Goal: Task Accomplishment & Management: Manage account settings

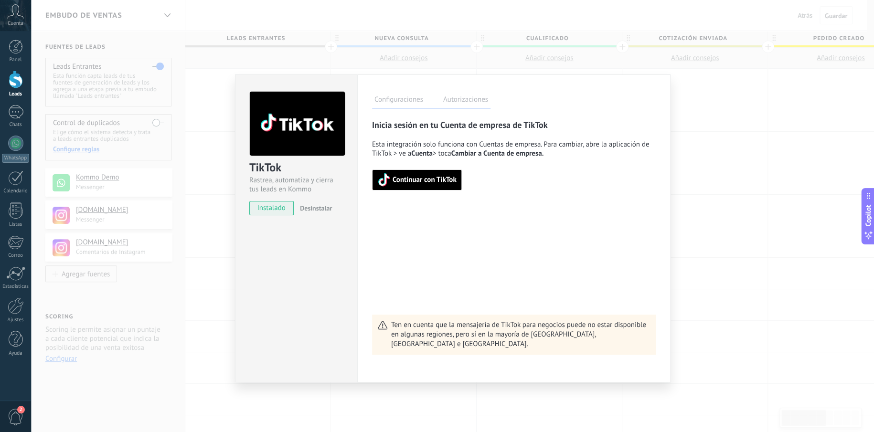
click at [21, 17] on icon at bounding box center [15, 11] width 17 height 14
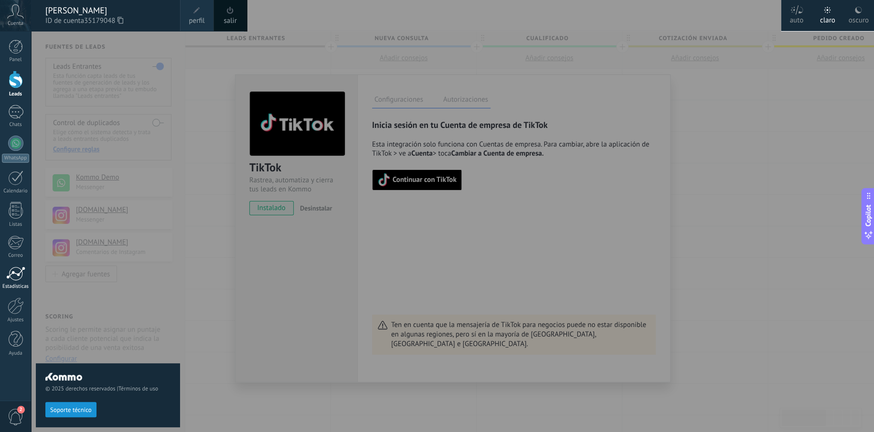
click at [23, 277] on div at bounding box center [15, 274] width 19 height 14
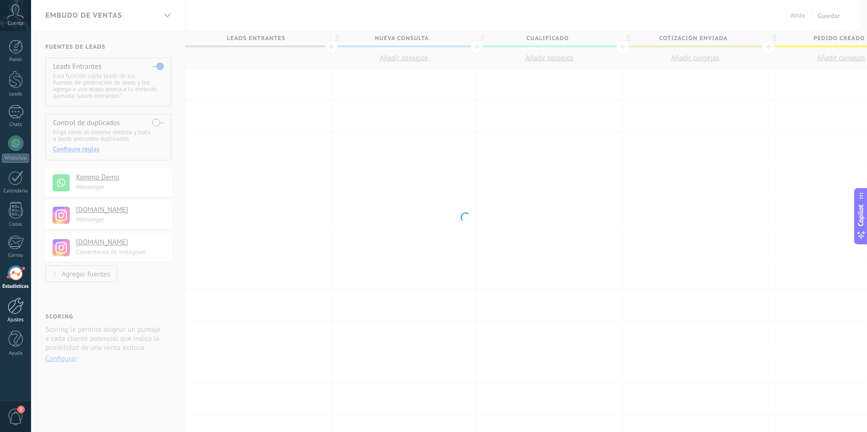
click at [19, 306] on div at bounding box center [16, 306] width 16 height 17
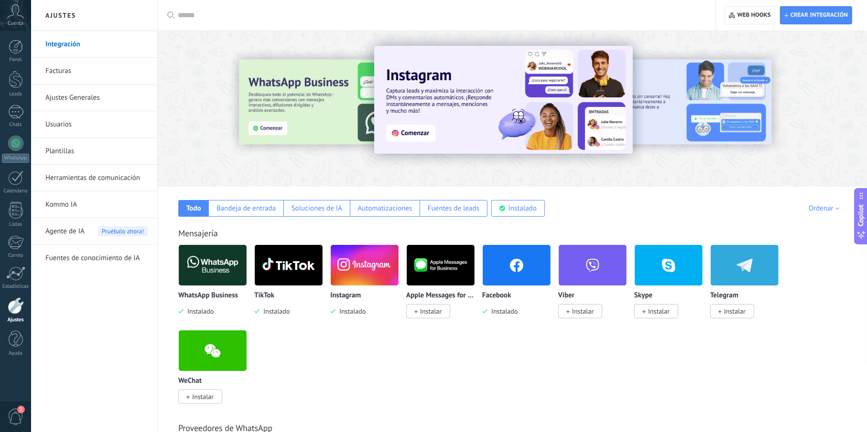
click at [574, 210] on div "Todo Bandeja de entrada Soluciones de IA Automatizaciones Fuentes de leads Inst…" at bounding box center [512, 202] width 690 height 30
click at [515, 208] on div "Instalado" at bounding box center [522, 208] width 28 height 9
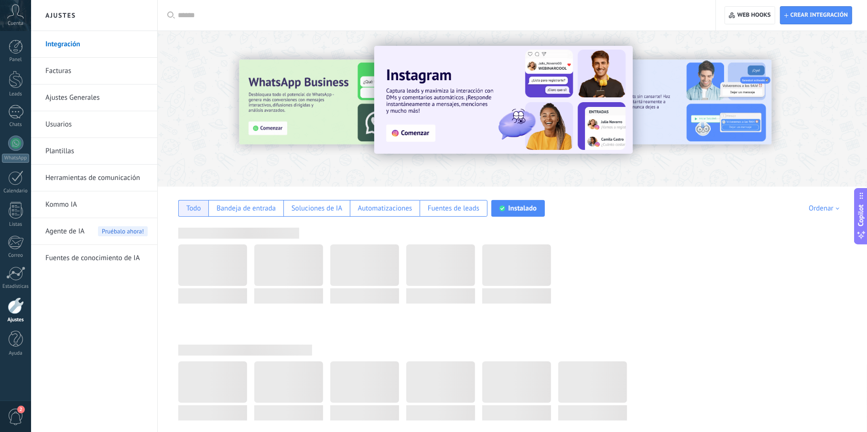
click at [188, 206] on div "Todo" at bounding box center [193, 208] width 15 height 9
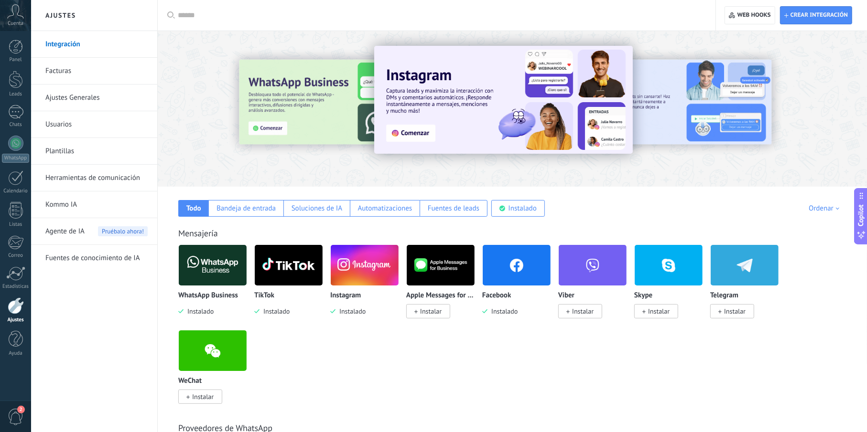
drag, startPoint x: 200, startPoint y: 103, endPoint x: 173, endPoint y: 98, distance: 26.7
click at [201, 105] on div at bounding box center [277, 108] width 209 height 86
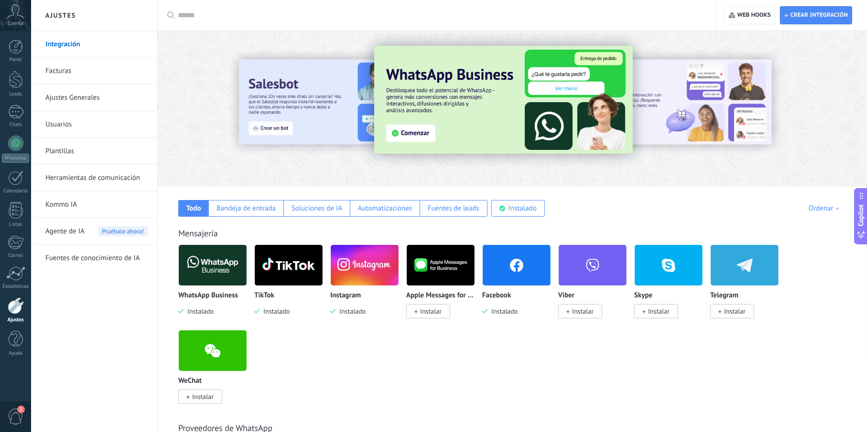
click at [23, 22] on span "Cuenta" at bounding box center [16, 24] width 16 height 6
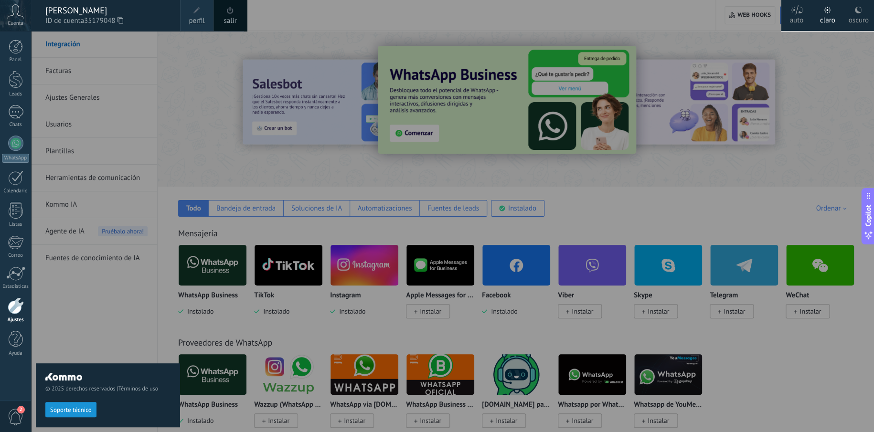
click at [236, 12] on div "salir" at bounding box center [230, 15] width 33 height 31
